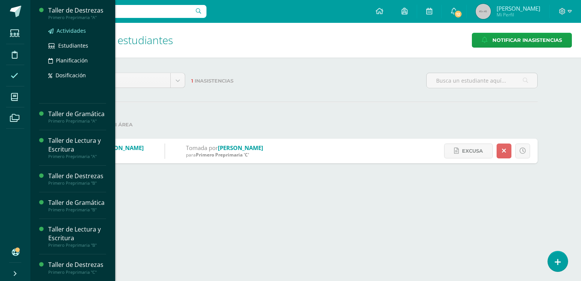
click at [73, 32] on span "Actividades" at bounding box center [71, 30] width 29 height 7
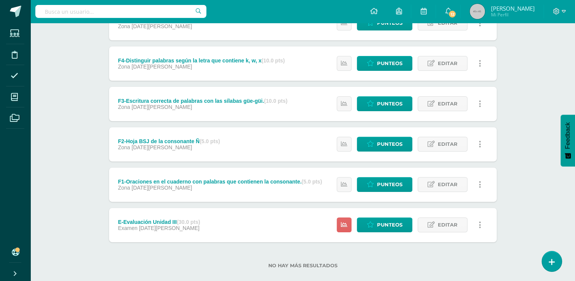
scroll to position [242, 0]
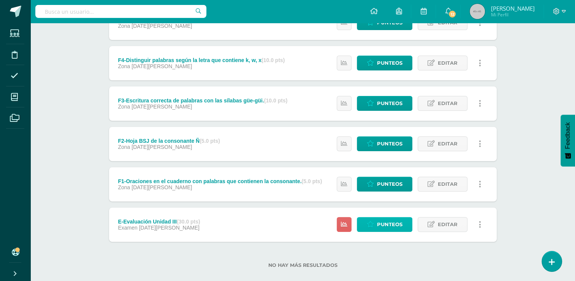
click at [404, 225] on link "Punteos" at bounding box center [385, 224] width 56 height 15
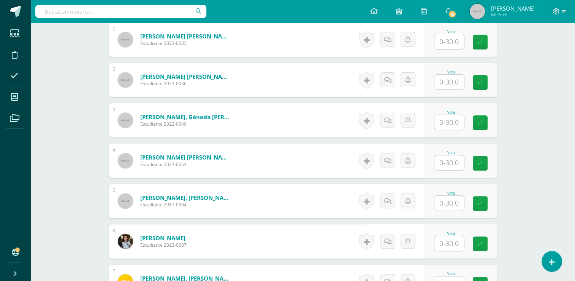
scroll to position [242, 0]
click at [455, 39] on input "text" at bounding box center [453, 41] width 30 height 15
type input "24"
click at [450, 83] on input "text" at bounding box center [450, 81] width 30 height 15
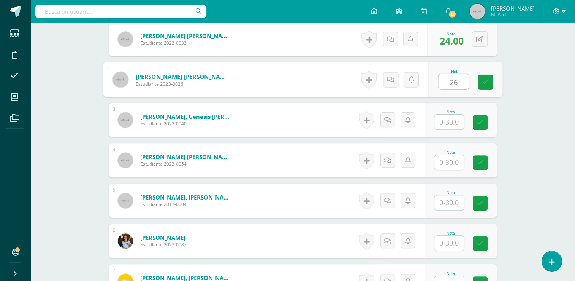
type input "26"
click at [449, 119] on input "text" at bounding box center [450, 121] width 30 height 15
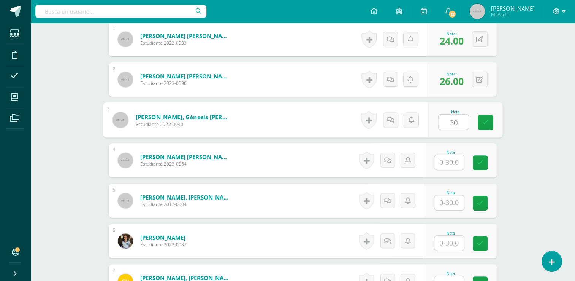
type input "30"
click at [452, 161] on input "text" at bounding box center [450, 162] width 30 height 15
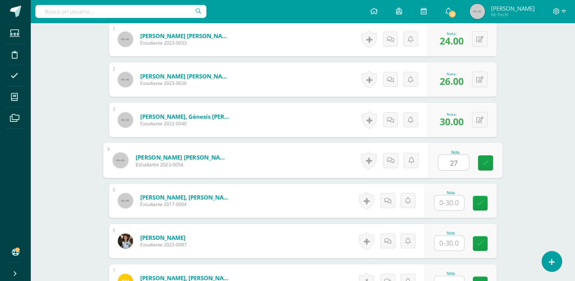
type input "27"
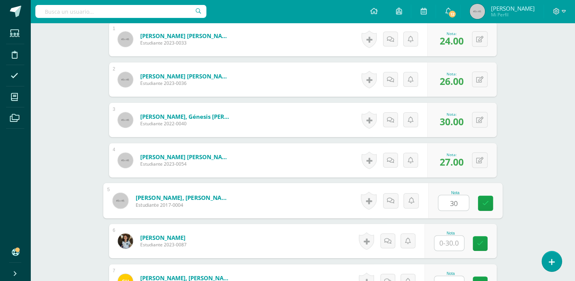
type input "30"
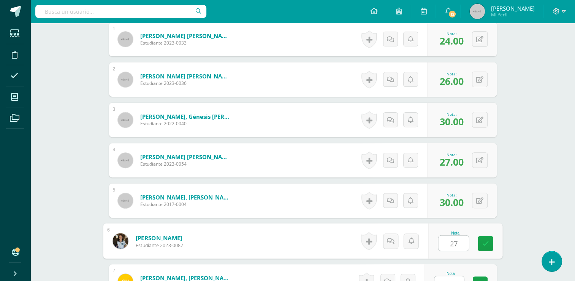
type input "27"
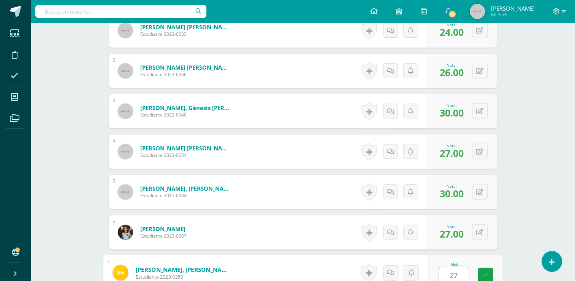
type input "27"
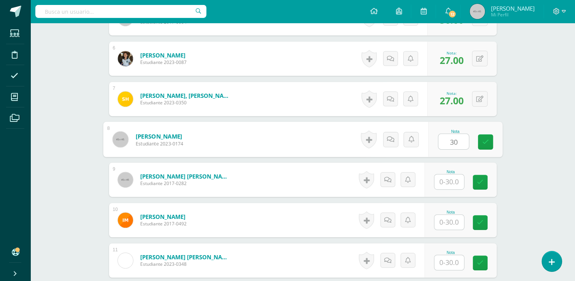
type input "30"
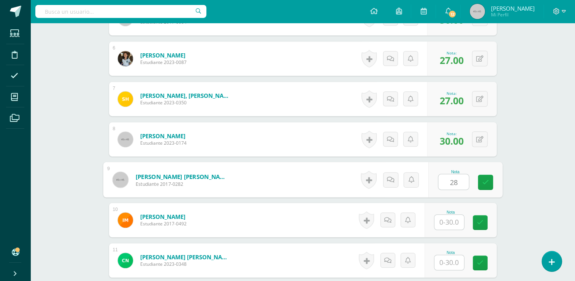
type input "28"
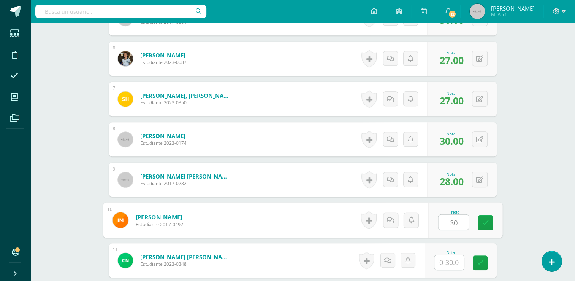
type input "30"
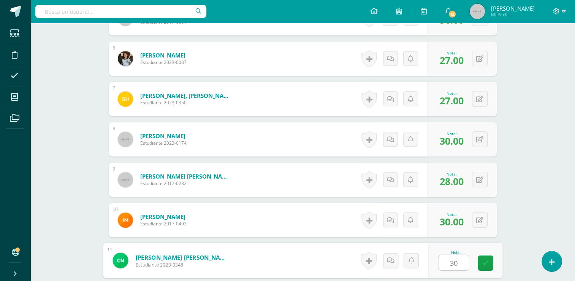
type input "30"
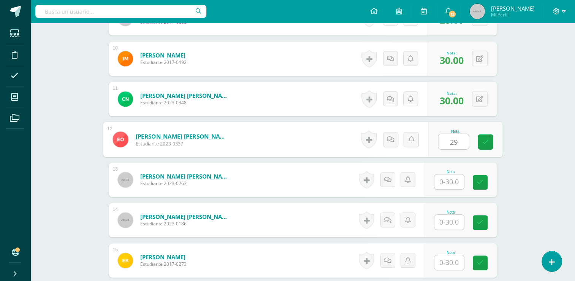
type input "29"
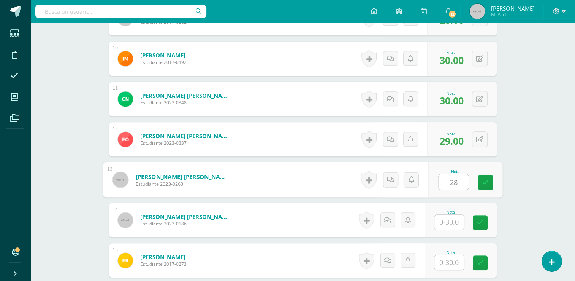
type input "28"
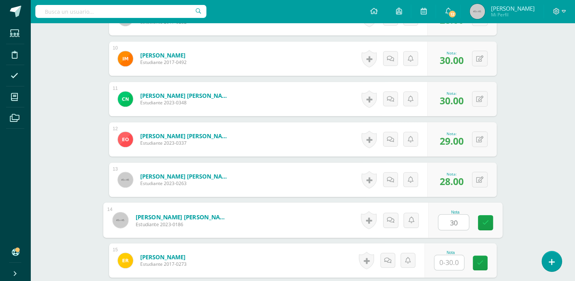
type input "30"
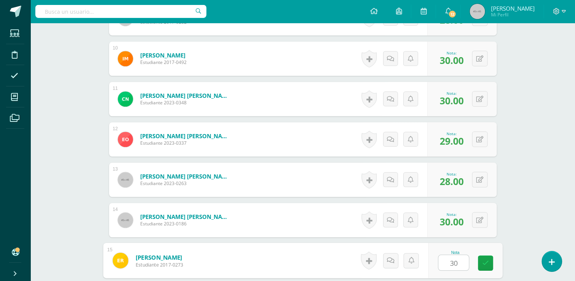
type input "30"
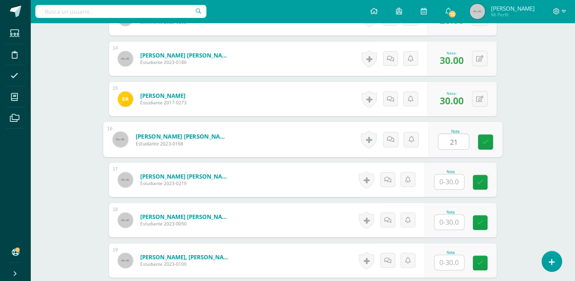
type input "21"
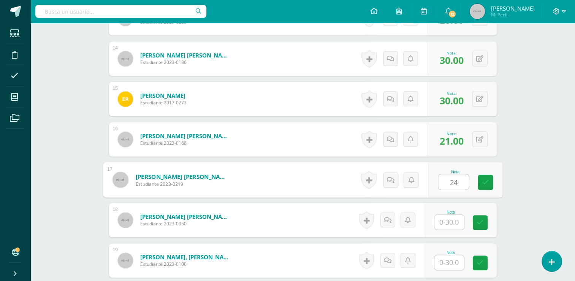
type input "24"
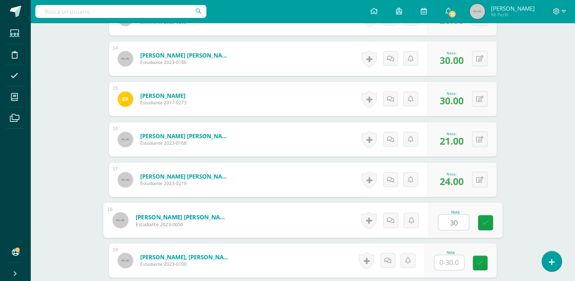
type input "30"
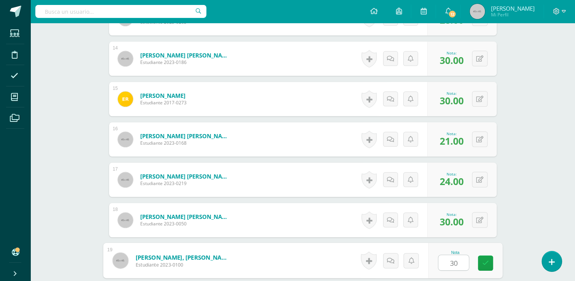
type input "30"
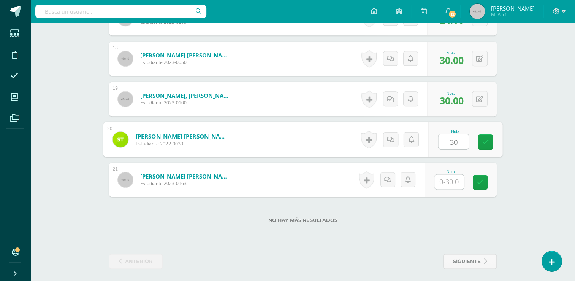
type input "30"
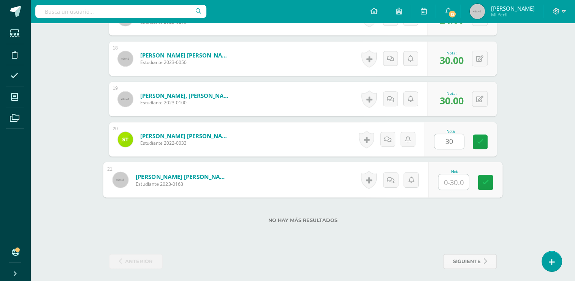
click at [452, 181] on input "text" at bounding box center [453, 181] width 30 height 15
type input "30"
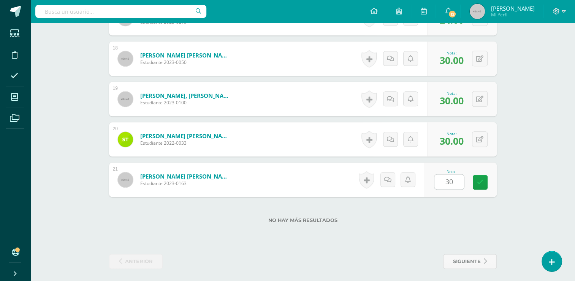
click at [452, 57] on span "30.00" at bounding box center [452, 60] width 24 height 13
drag, startPoint x: 452, startPoint y: 61, endPoint x: 480, endPoint y: 59, distance: 28.6
click at [480, 59] on div "0 Logros Logros obtenidos Aún no hay logros agregados Nota: 30.00" at bounding box center [462, 58] width 70 height 34
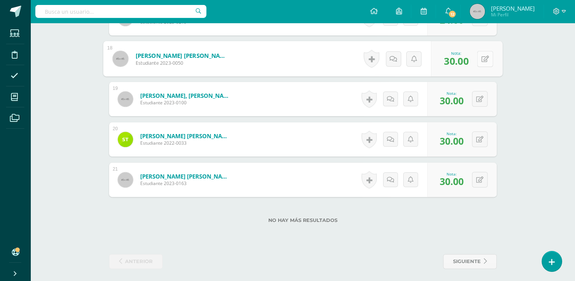
click at [480, 59] on button at bounding box center [485, 59] width 16 height 16
type input "24"
click at [464, 60] on icon at bounding box center [465, 61] width 7 height 6
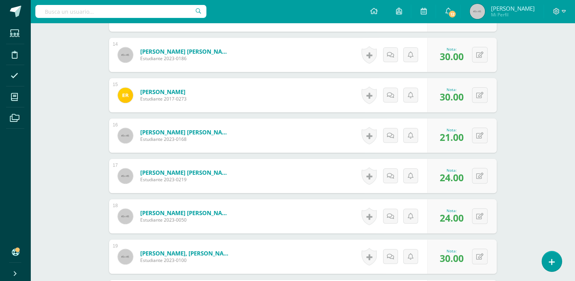
scroll to position [748, 0]
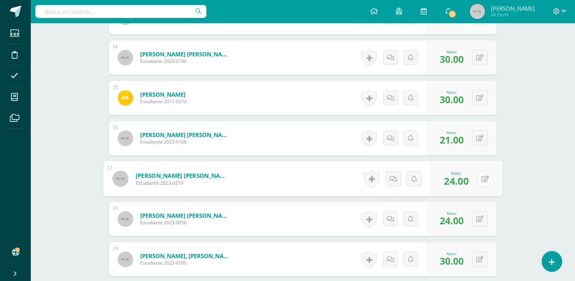
click at [482, 176] on icon at bounding box center [485, 178] width 8 height 6
type input "21"
click at [468, 176] on link at bounding box center [464, 180] width 15 height 15
click at [453, 141] on span "21.00" at bounding box center [452, 139] width 24 height 13
click at [473, 140] on div "0 Logros Logros obtenidos Aún no hay logros agregados Nota: 21.00" at bounding box center [462, 138] width 70 height 34
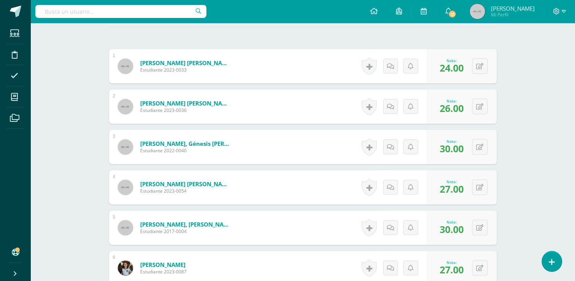
scroll to position [218, 0]
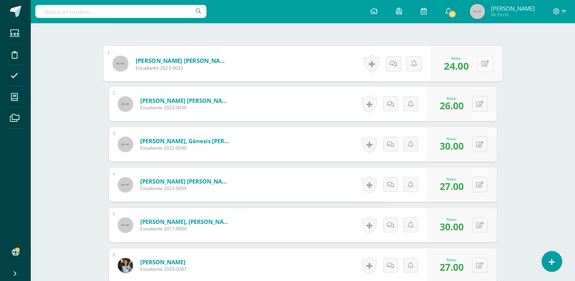
click at [481, 66] on button at bounding box center [485, 64] width 16 height 16
type input "27"
click at [470, 67] on link at bounding box center [464, 66] width 15 height 15
click at [477, 106] on div "0 Logros Logros obtenidos Aún no hay logros agregados Nota: 26.00" at bounding box center [462, 104] width 70 height 34
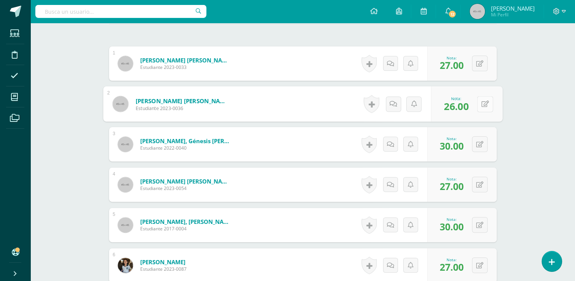
click at [484, 104] on icon at bounding box center [485, 103] width 8 height 6
type input "24"
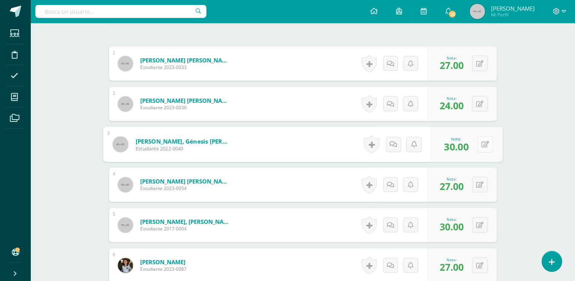
click at [484, 145] on icon at bounding box center [485, 144] width 8 height 6
type input "25"
click at [462, 148] on icon at bounding box center [465, 146] width 7 height 6
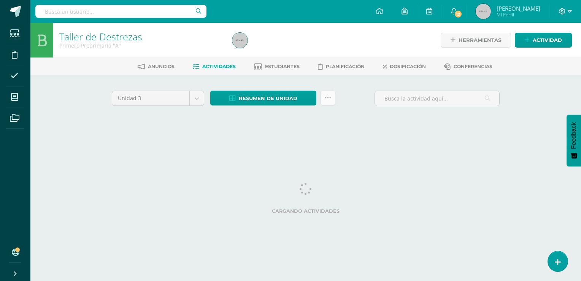
click at [332, 103] on div "Resumen de unidad Descargar como HTML Descargar como PDF Descargar como XLS Sub…" at bounding box center [272, 97] width 125 height 15
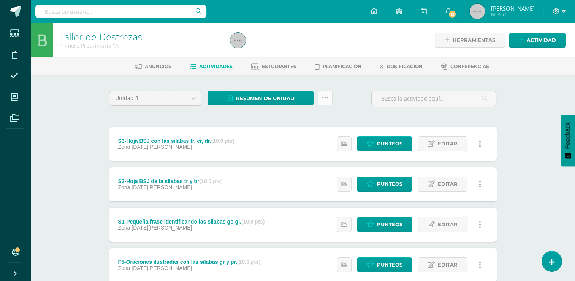
click at [332, 103] on link at bounding box center [325, 97] width 15 height 15
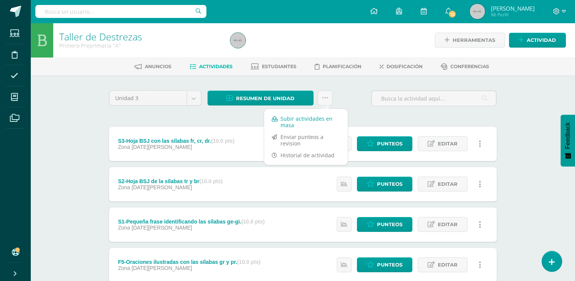
click at [312, 119] on link "Subir actividades en masa" at bounding box center [306, 122] width 84 height 18
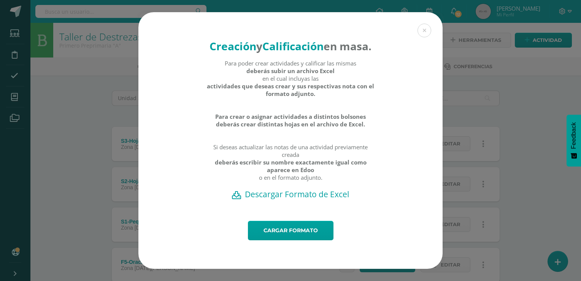
click at [301, 199] on h2 "Descargar Formato de Excel" at bounding box center [291, 194] width 278 height 11
click at [269, 240] on link "Cargar formato" at bounding box center [291, 230] width 86 height 19
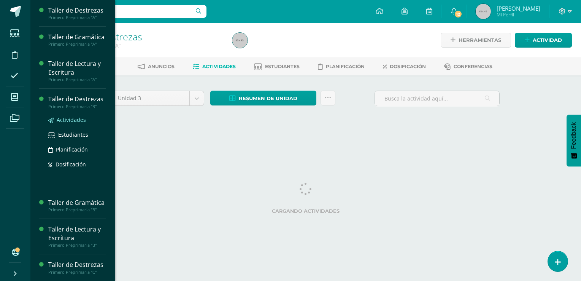
click at [69, 123] on span "Actividades" at bounding box center [71, 119] width 29 height 7
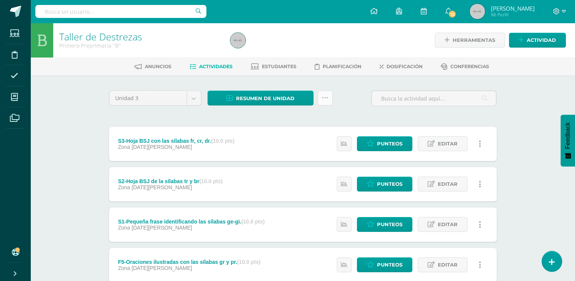
click at [325, 101] on link at bounding box center [325, 97] width 15 height 15
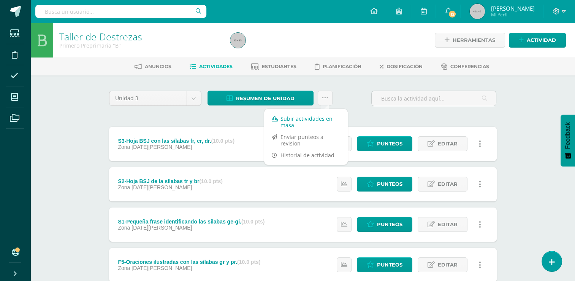
click at [315, 117] on link "Subir actividades en masa" at bounding box center [306, 122] width 84 height 18
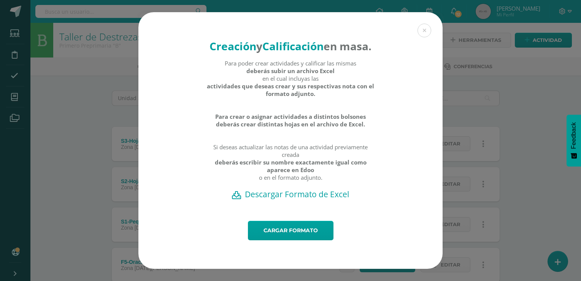
click at [280, 199] on h2 "Descargar Formato de Excel" at bounding box center [291, 194] width 278 height 11
click at [295, 240] on link "Cargar formato" at bounding box center [291, 230] width 86 height 19
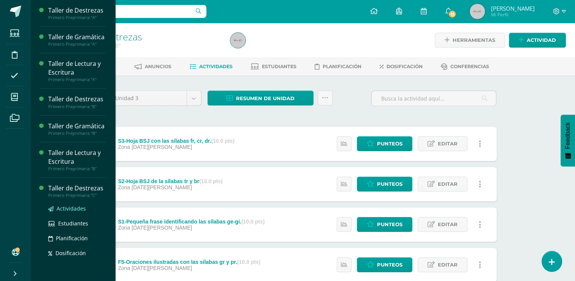
click at [79, 212] on span "Actividades" at bounding box center [71, 208] width 29 height 7
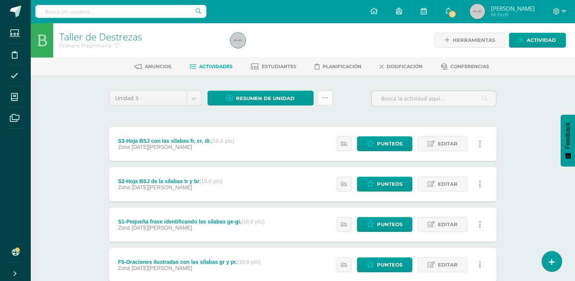
click at [330, 99] on link at bounding box center [325, 97] width 15 height 15
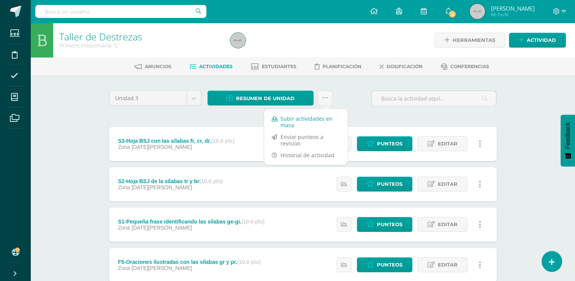
click at [319, 118] on link "Subir actividades en masa" at bounding box center [306, 122] width 84 height 18
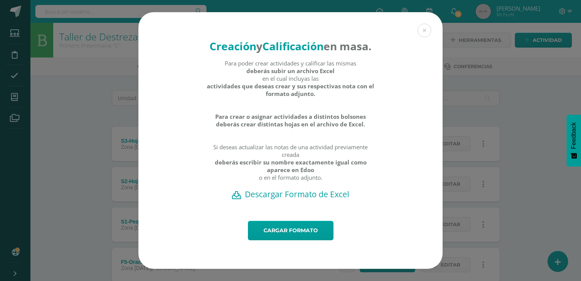
click at [299, 199] on h2 "Descargar Formato de Excel" at bounding box center [291, 194] width 278 height 11
click at [287, 240] on link "Cargar formato" at bounding box center [291, 230] width 86 height 19
